Goal: Check status

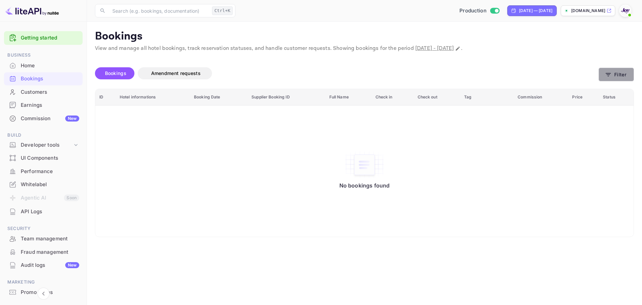
click at [609, 71] on icon "button" at bounding box center [608, 74] width 7 height 7
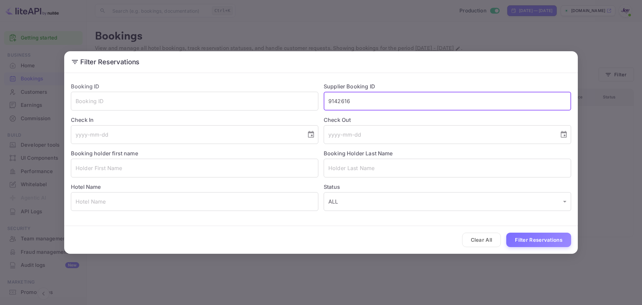
click at [345, 107] on input "9142616" at bounding box center [448, 101] width 248 height 19
paste input "9289853"
click at [535, 239] on button "Filter Reservations" at bounding box center [538, 239] width 65 height 14
click at [370, 105] on input "9289853" at bounding box center [448, 101] width 248 height 19
paste input "7106108"
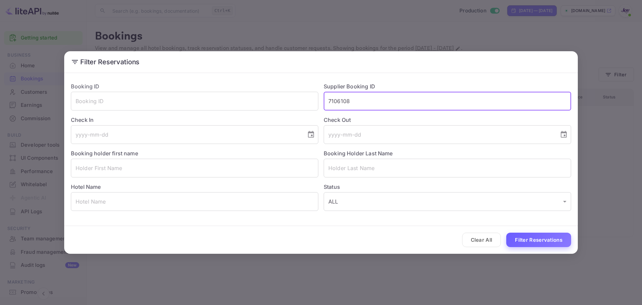
type input "7106108"
click at [560, 242] on button "Filter Reservations" at bounding box center [538, 239] width 65 height 14
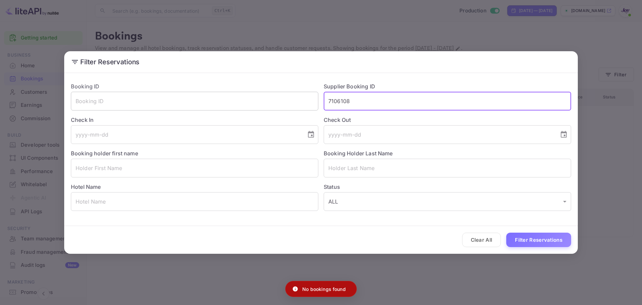
drag, startPoint x: 359, startPoint y: 107, endPoint x: 279, endPoint y: 96, distance: 80.7
click at [279, 96] on div "Booking ID ​ Supplier Booking ID 7106108 ​ Check In ​ Check Out ​ Booking holde…" at bounding box center [319, 144] width 506 height 134
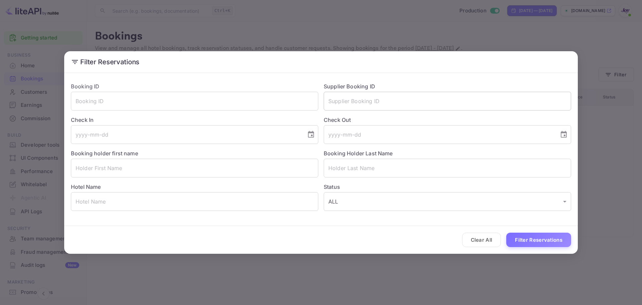
click at [391, 101] on input "text" at bounding box center [448, 101] width 248 height 19
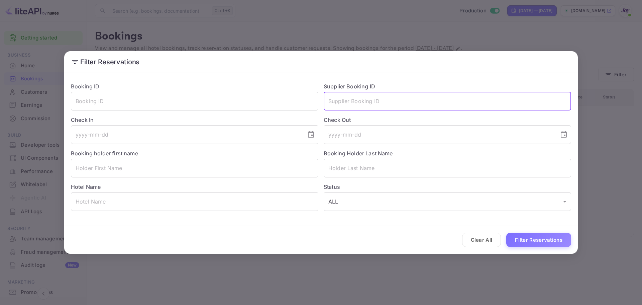
paste input "8810182"
click at [533, 237] on button "Filter Reservations" at bounding box center [538, 239] width 65 height 14
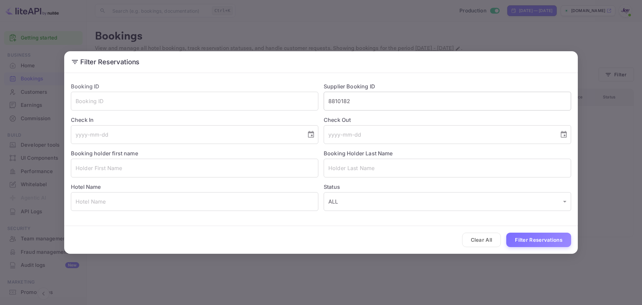
click at [361, 96] on input "8810182" at bounding box center [448, 101] width 248 height 19
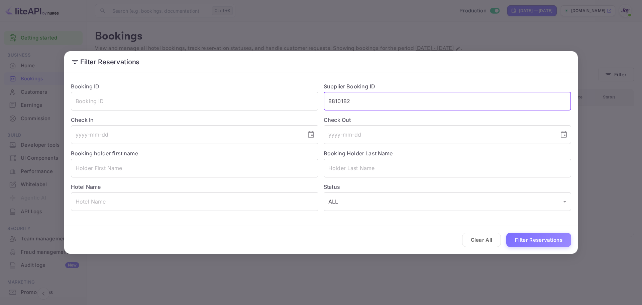
paste input "9321027"
click at [506, 232] on button "Filter Reservations" at bounding box center [538, 239] width 65 height 14
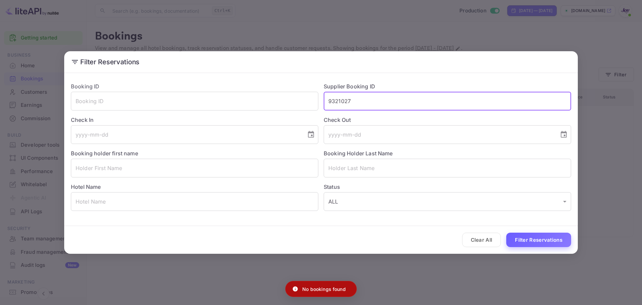
click at [561, 239] on button "Filter Reservations" at bounding box center [538, 239] width 65 height 14
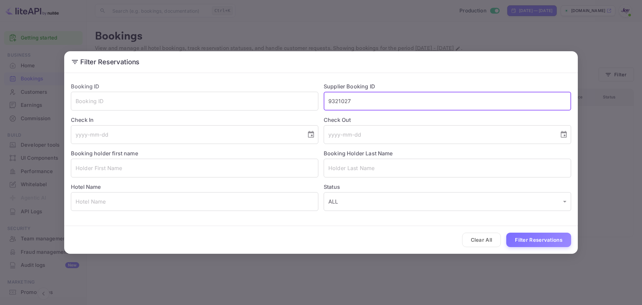
click at [378, 99] on input "9321027" at bounding box center [448, 101] width 248 height 19
paste input "8616070"
type input "8616070"
click at [547, 234] on button "Filter Reservations" at bounding box center [538, 239] width 65 height 14
